Goal: Task Accomplishment & Management: Manage account settings

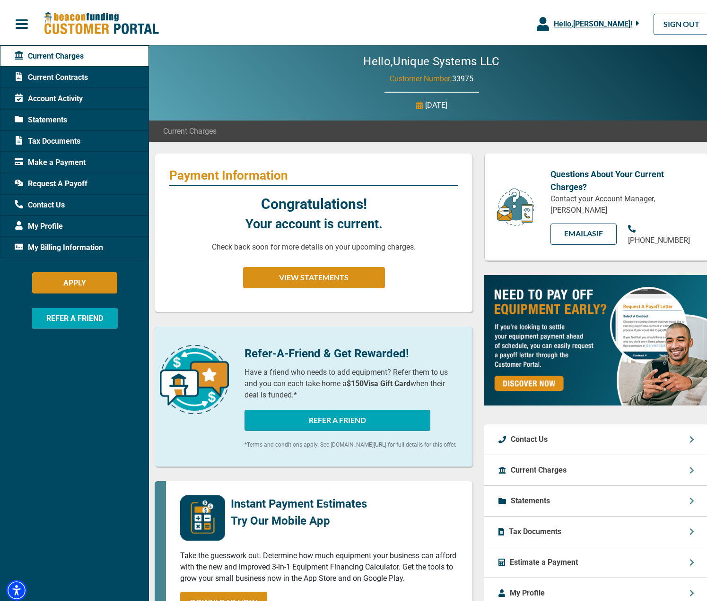
click at [52, 161] on span "Make a Payment" at bounding box center [50, 159] width 71 height 11
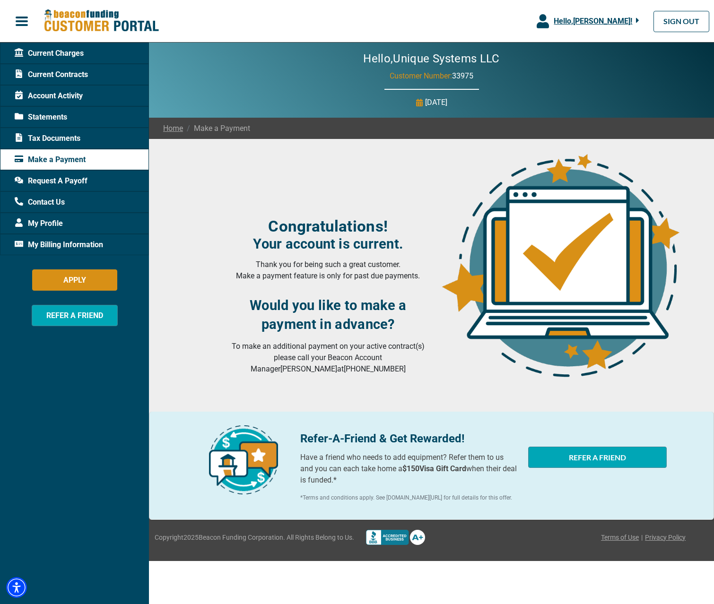
click at [41, 158] on span "Make a Payment" at bounding box center [50, 159] width 71 height 11
click at [75, 94] on span "Account Activity" at bounding box center [49, 95] width 68 height 11
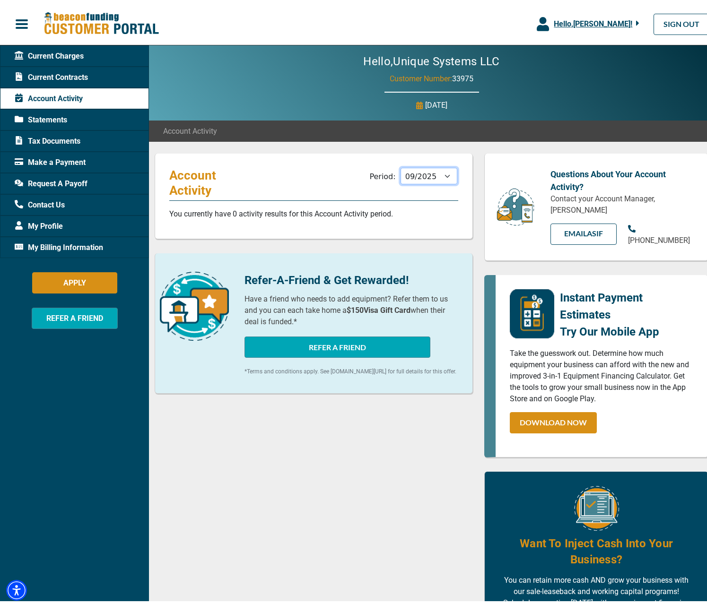
click at [442, 173] on select "10/2025 09/2025 08/2025 07/2025 06/2025 05/2025 04/2025 03/2025 02/2025 01/2025…" at bounding box center [428, 173] width 57 height 17
select select "08/2025"
click at [400, 165] on select "10/2025 09/2025 08/2025 07/2025 06/2025 05/2025 04/2025 03/2025 02/2025 01/2025…" at bounding box center [428, 173] width 57 height 17
click at [431, 200] on div "Account Activity Period: 10/2025 09/2025 08/2025 07/2025 06/2025 05/2025 04/202…" at bounding box center [314, 194] width 318 height 86
click at [49, 117] on span "Statements" at bounding box center [41, 117] width 52 height 11
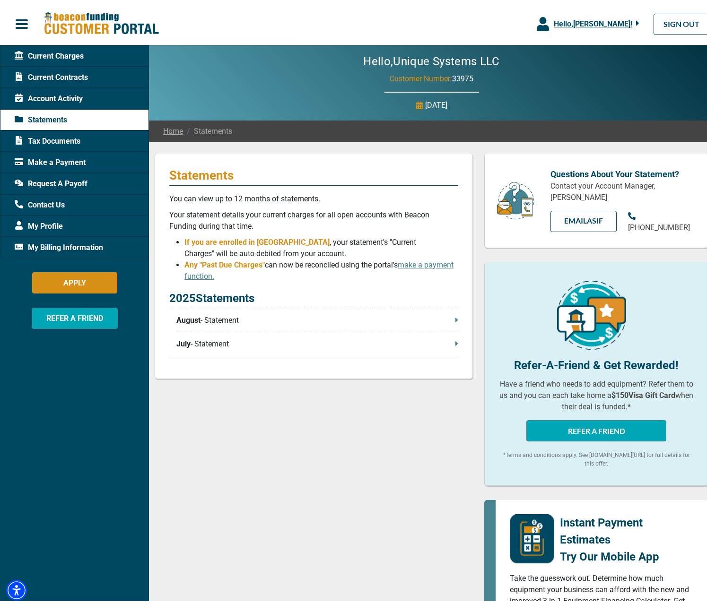
click at [191, 315] on span "August" at bounding box center [188, 317] width 24 height 11
click at [222, 339] on p "July - Statement" at bounding box center [317, 341] width 282 height 11
click at [61, 158] on span "Make a Payment" at bounding box center [50, 159] width 71 height 11
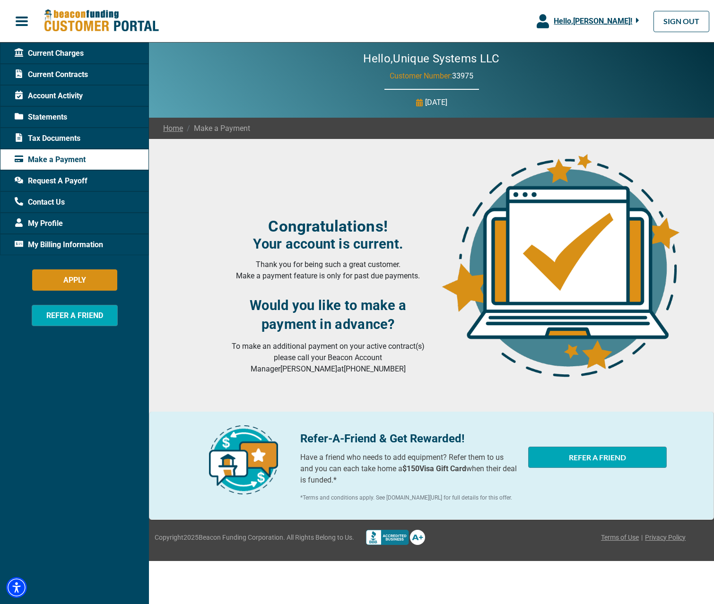
click at [78, 74] on span "Current Contracts" at bounding box center [51, 74] width 73 height 11
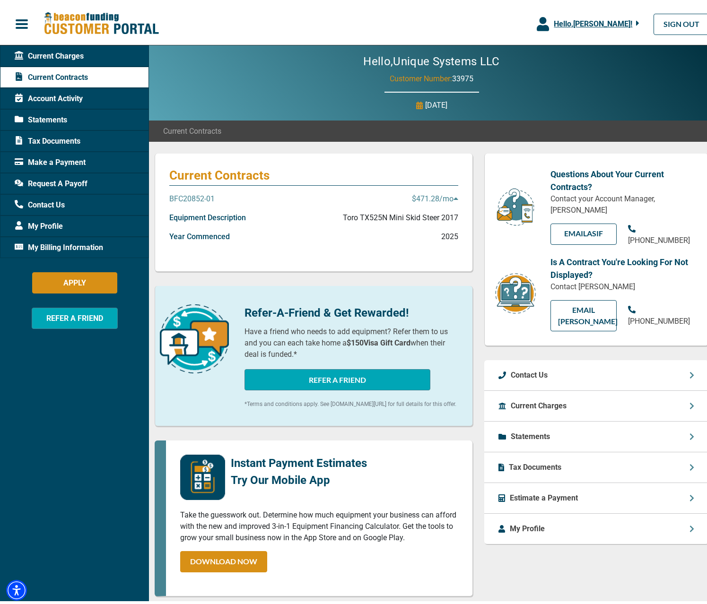
click at [536, 398] on p "Current Charges" at bounding box center [539, 403] width 56 height 11
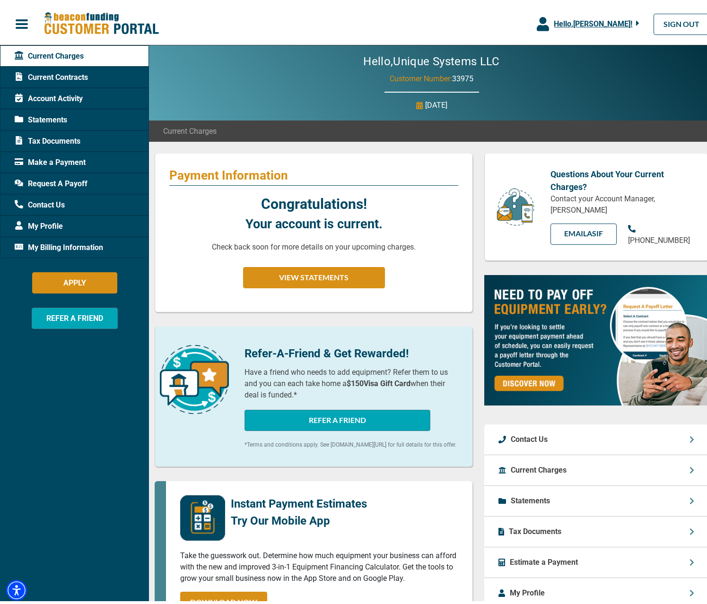
click at [541, 462] on p "Current Charges" at bounding box center [539, 467] width 56 height 11
click at [689, 464] on icon at bounding box center [691, 468] width 5 height 8
click at [556, 557] on p "Estimate a Payment" at bounding box center [544, 559] width 68 height 11
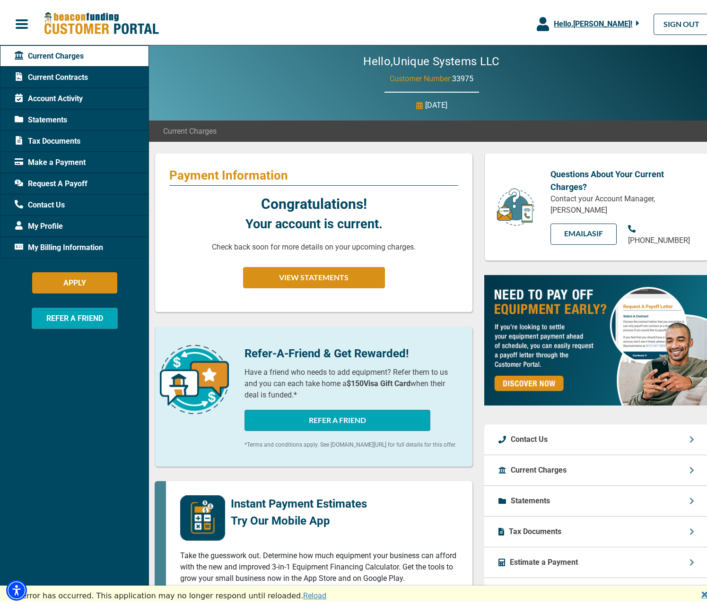
click at [45, 246] on span "My Billing Information" at bounding box center [59, 244] width 88 height 11
click at [44, 246] on span "My Billing Information" at bounding box center [59, 244] width 88 height 11
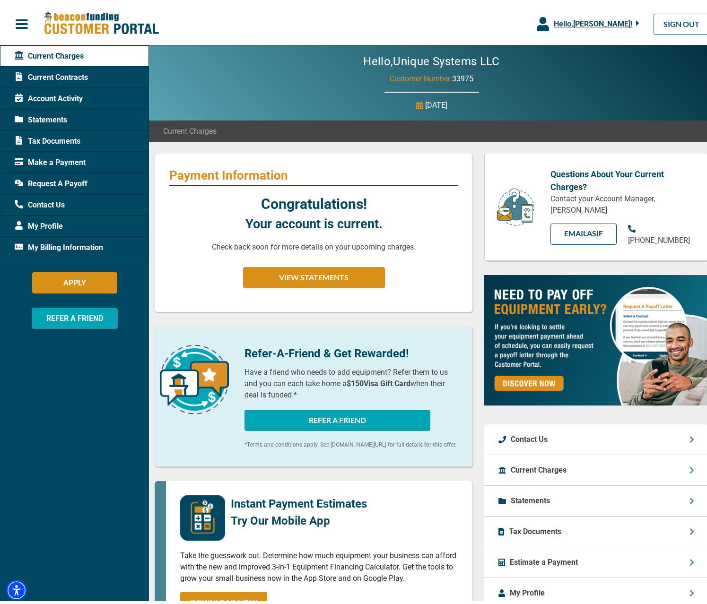
click at [87, 241] on span "My Billing Information" at bounding box center [59, 244] width 88 height 11
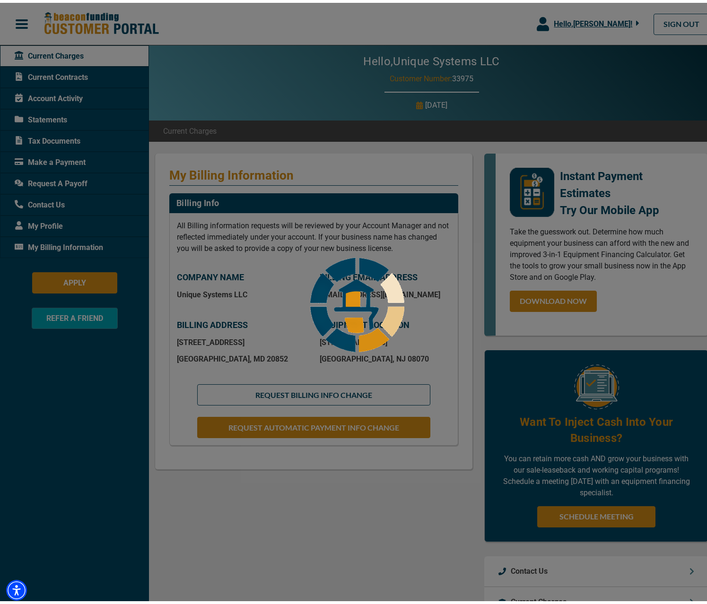
click at [36, 218] on body "Skip to main Hello, [PERSON_NAME] ! [PERSON_NAME] Unique Systems LLC Manage Pro…" at bounding box center [357, 405] width 714 height 811
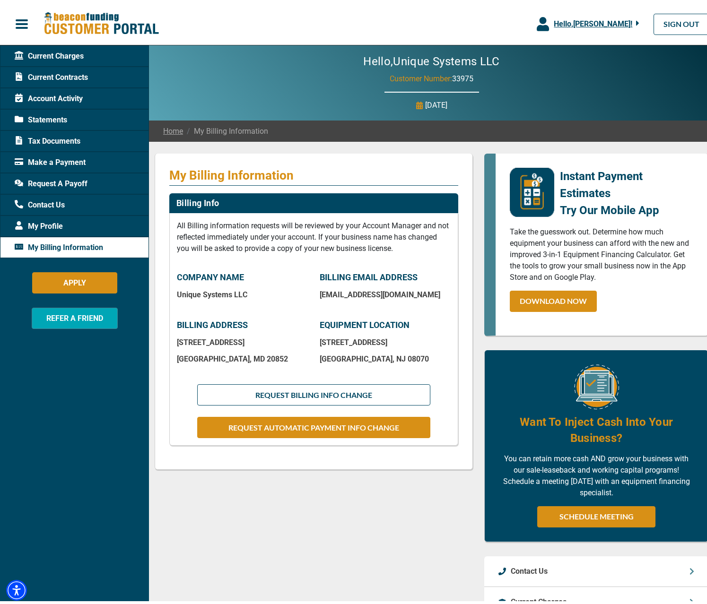
click at [54, 222] on span "My Profile" at bounding box center [39, 223] width 48 height 11
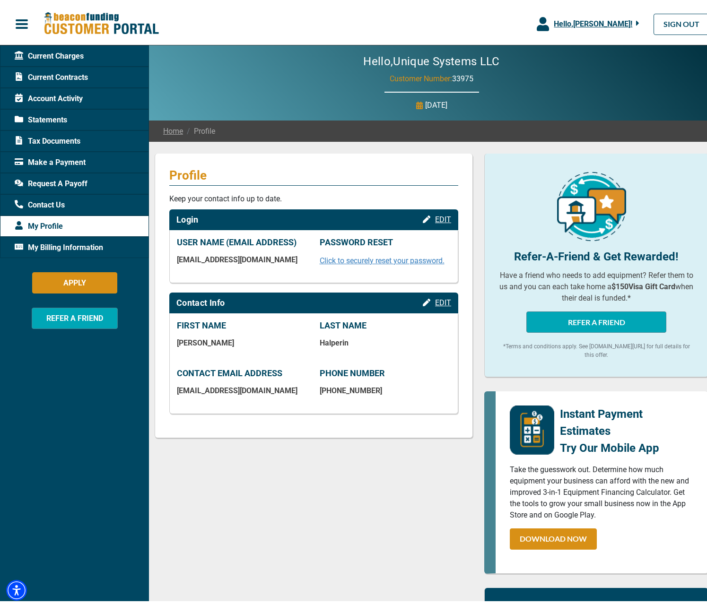
click at [47, 159] on span "Make a Payment" at bounding box center [50, 159] width 71 height 11
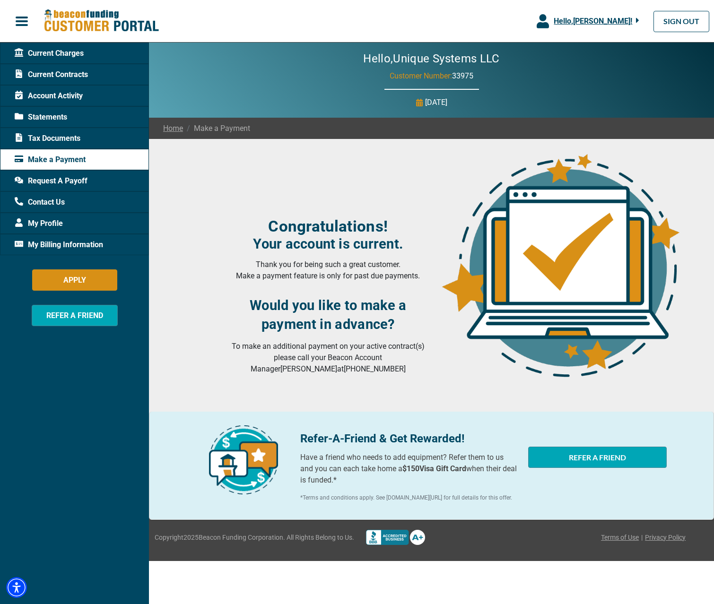
click at [66, 50] on span "Current Charges" at bounding box center [49, 53] width 69 height 11
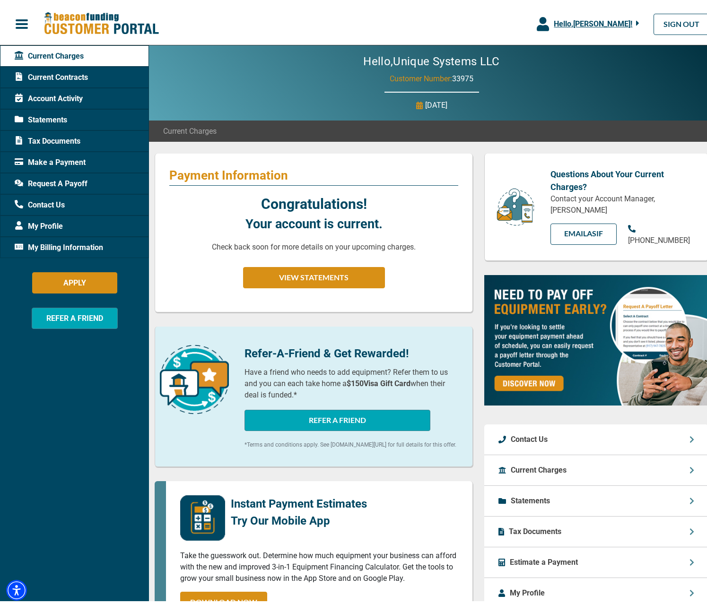
click at [66, 50] on span "Current Charges" at bounding box center [49, 53] width 69 height 11
click at [66, 52] on span "Current Charges" at bounding box center [49, 53] width 69 height 11
click at [518, 464] on p "Current Charges" at bounding box center [539, 467] width 56 height 11
click at [537, 463] on p "Current Charges" at bounding box center [539, 467] width 56 height 11
click at [689, 464] on icon at bounding box center [691, 468] width 5 height 8
